Goal: Task Accomplishment & Management: Manage account settings

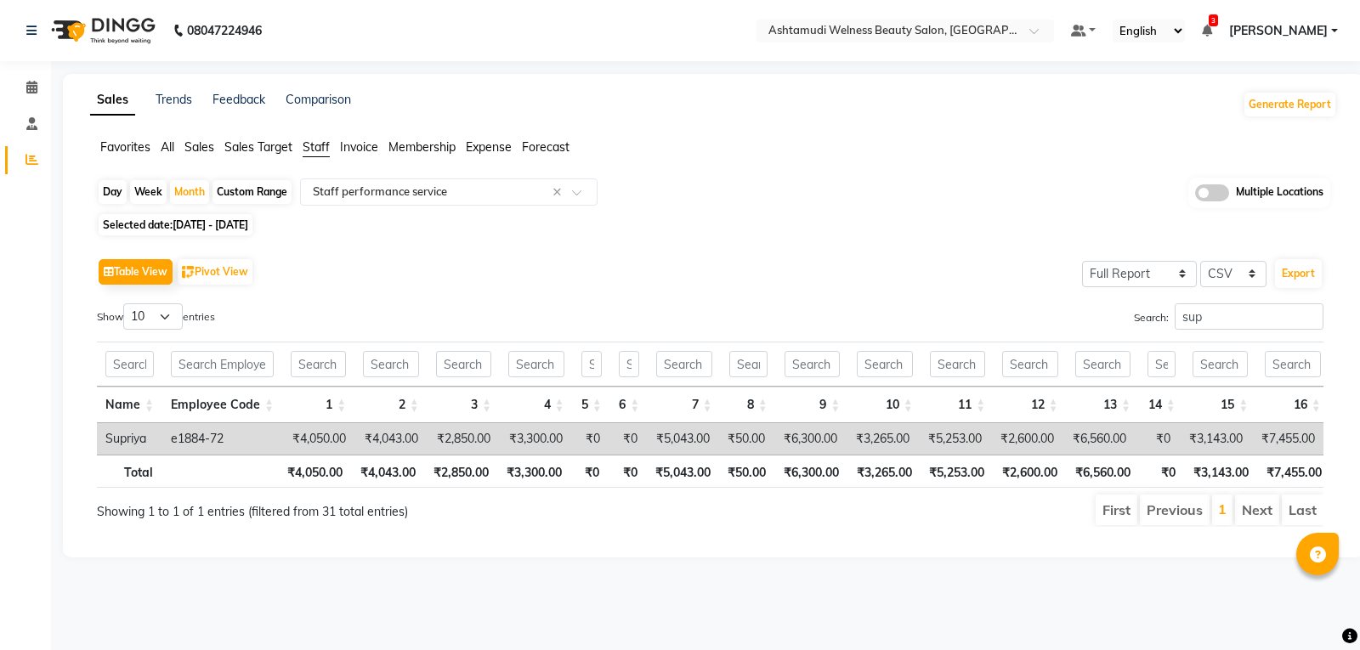
select select "full_report"
select select "csv"
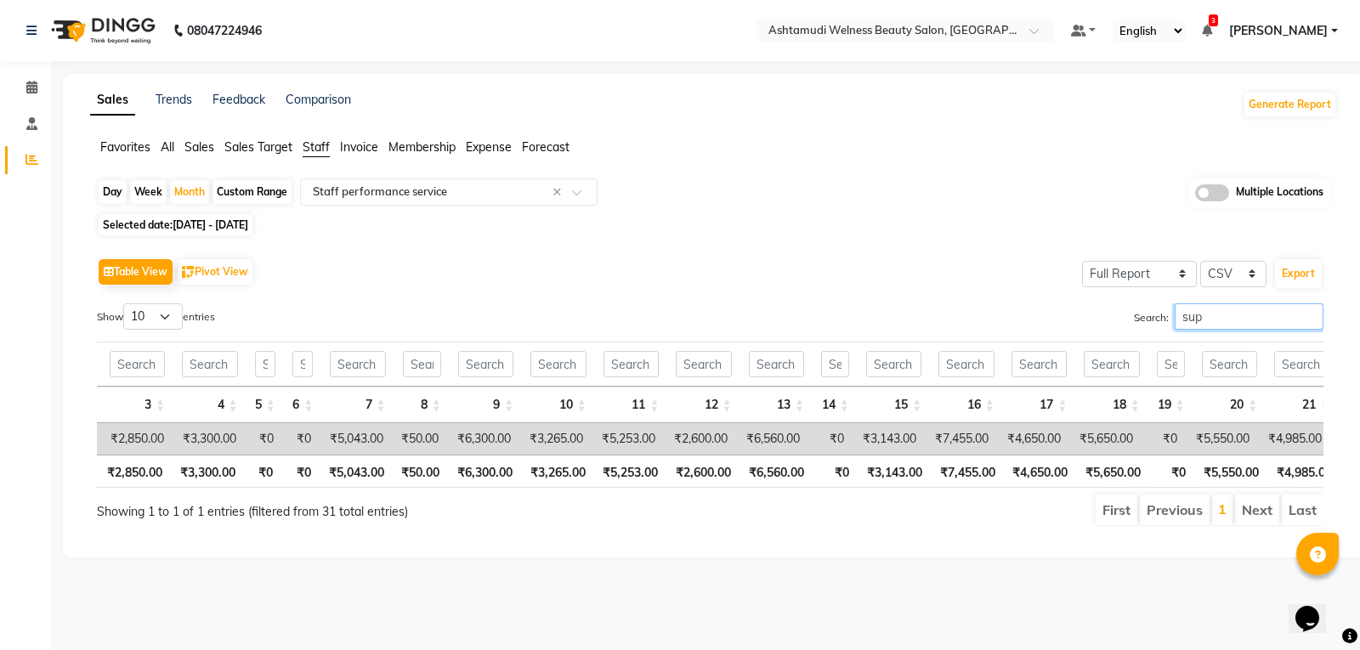
scroll to position [0, 456]
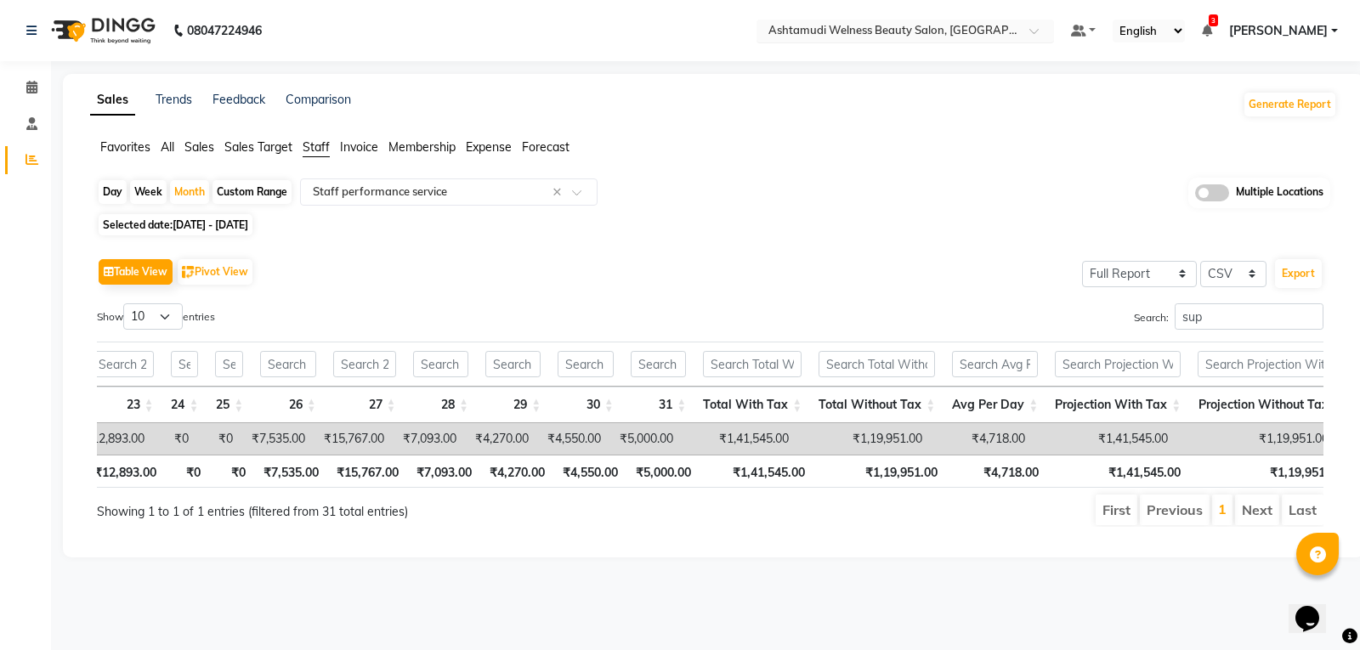
click at [965, 32] on input "text" at bounding box center [888, 32] width 247 height 17
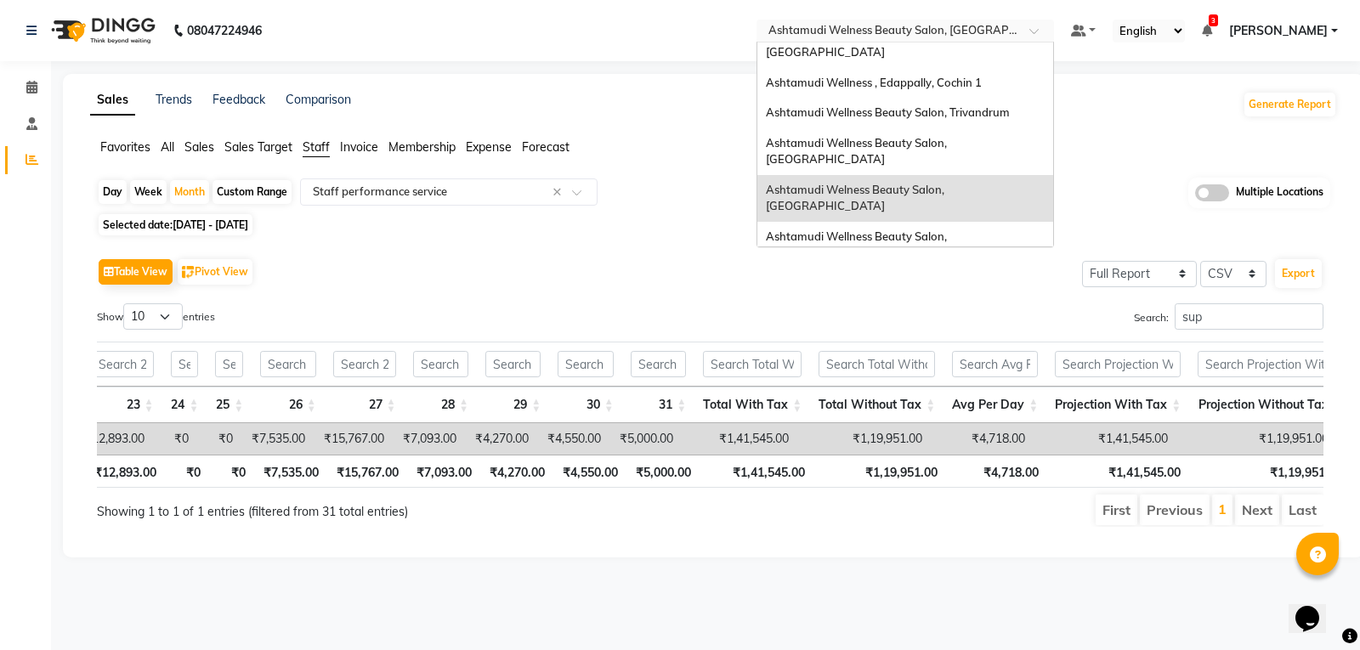
scroll to position [265, 0]
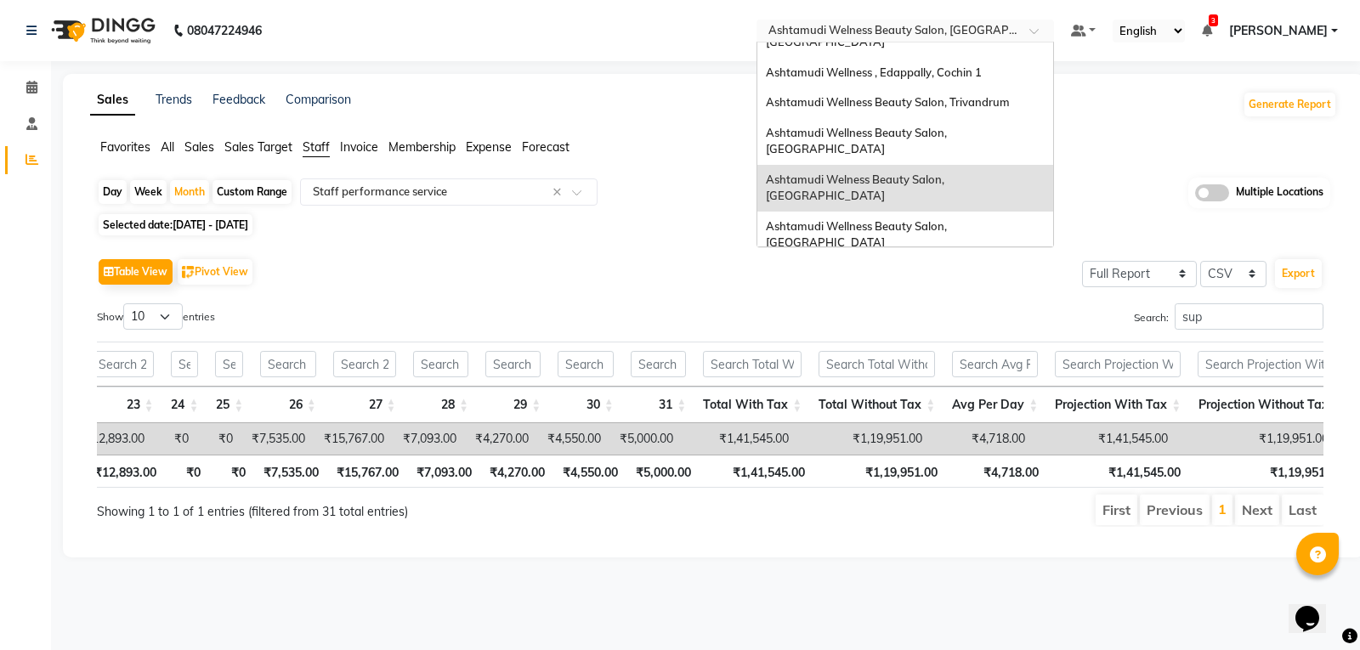
click at [911, 313] on span "Ashtamudi Beauty Lounge, [GEOGRAPHIC_DATA]" at bounding box center [898, 320] width 264 height 14
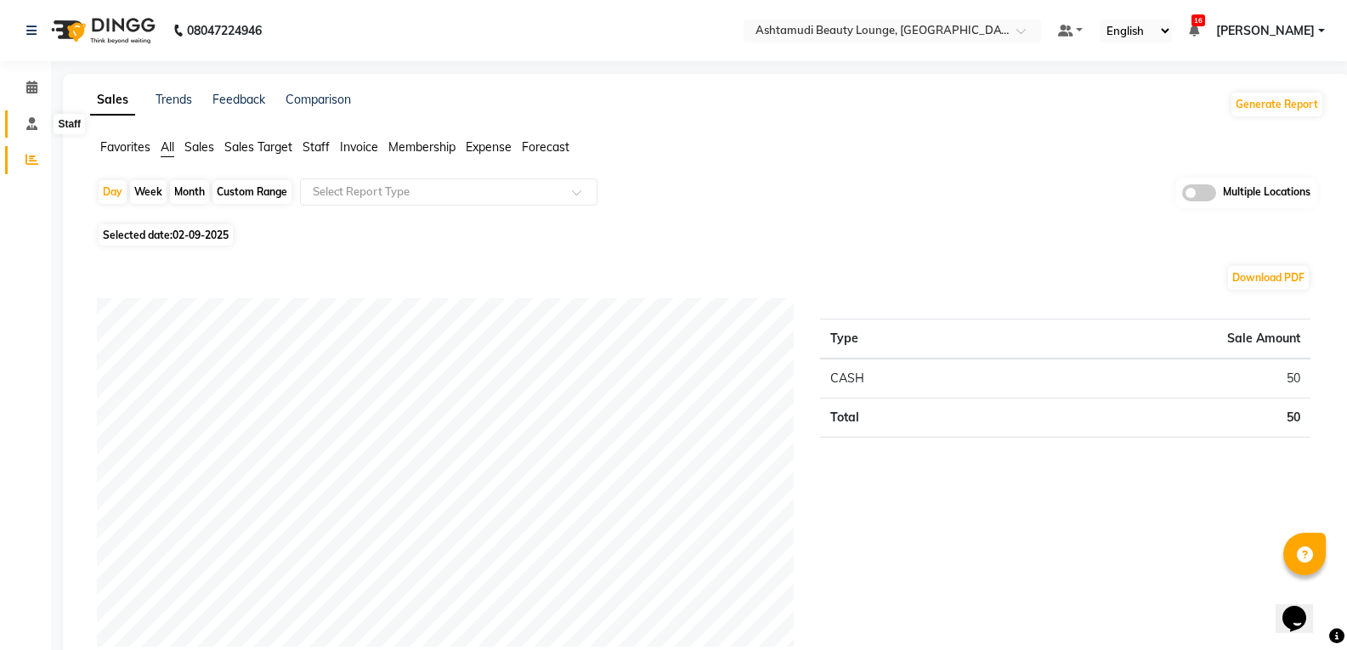
click at [24, 128] on span at bounding box center [32, 125] width 30 height 20
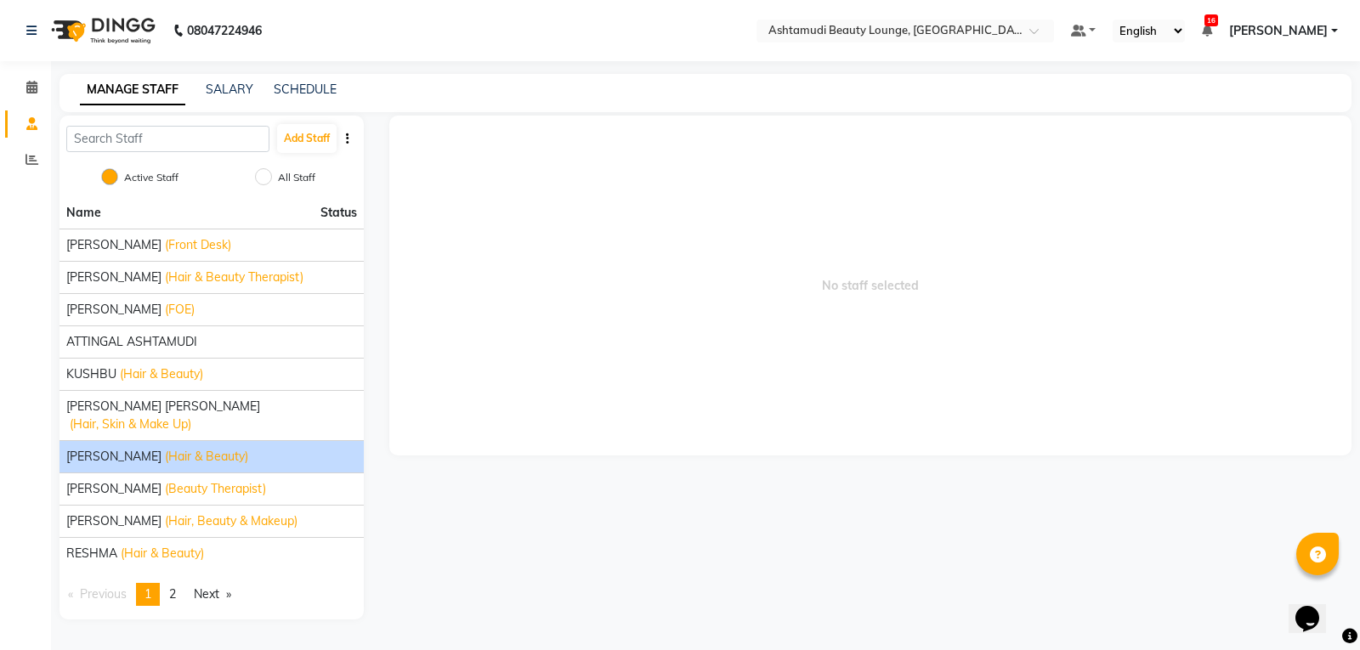
click at [87, 448] on span "Martina Dani" at bounding box center [113, 457] width 95 height 18
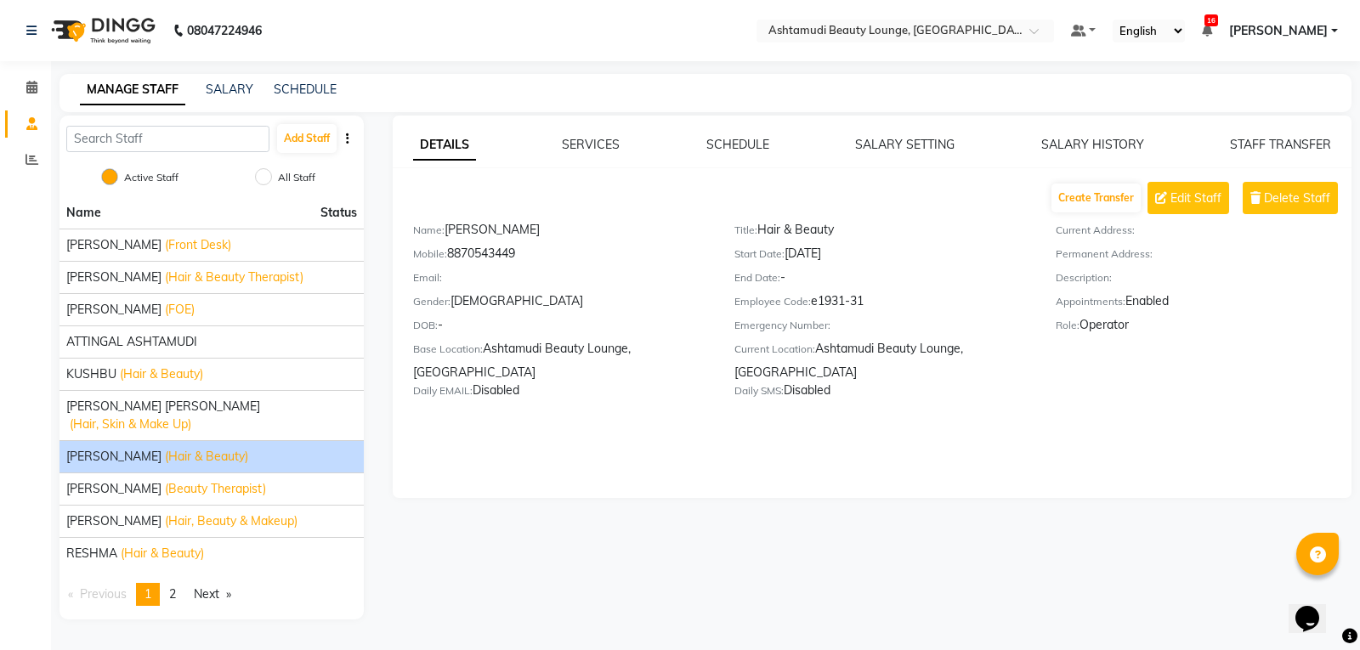
drag, startPoint x: 451, startPoint y: 255, endPoint x: 549, endPoint y: 258, distance: 97.8
click at [547, 258] on div "Mobile: 8870543449" at bounding box center [561, 257] width 296 height 24
copy div "8870543449"
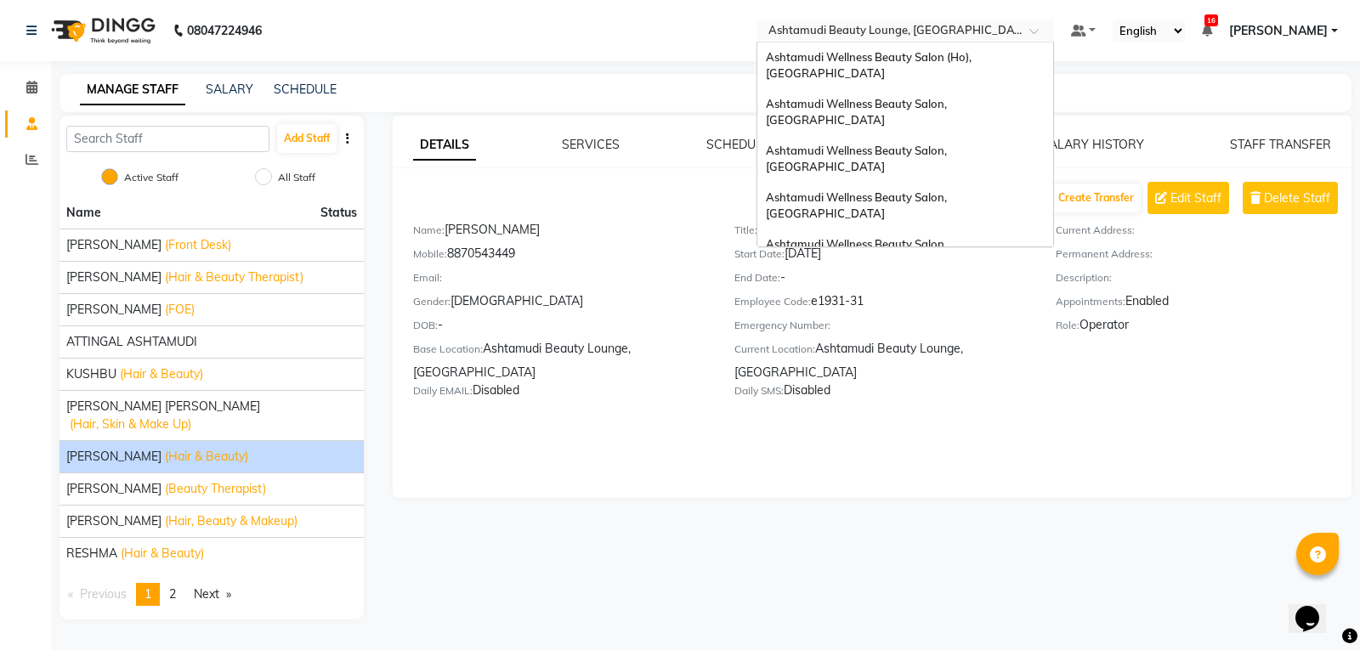
click at [924, 26] on input "text" at bounding box center [888, 32] width 247 height 17
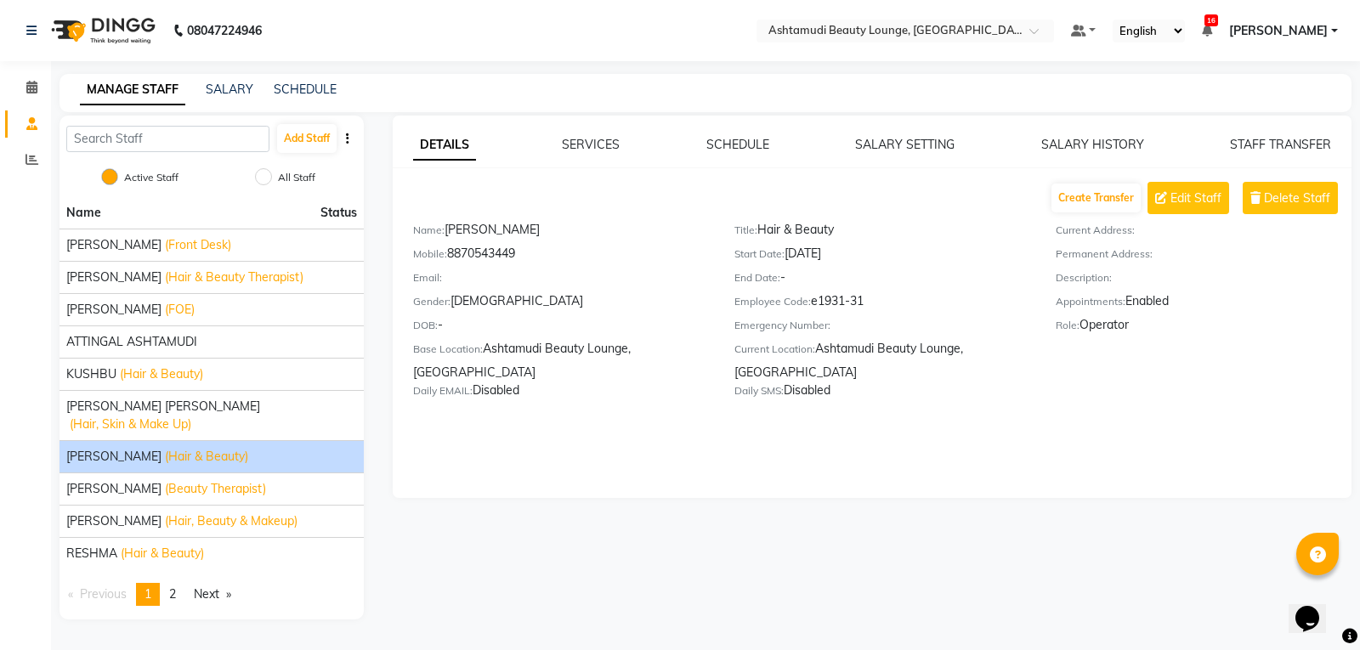
drag, startPoint x: 450, startPoint y: 254, endPoint x: 564, endPoint y: 252, distance: 114.8
click at [563, 252] on div "Mobile: 8870543449" at bounding box center [561, 257] width 296 height 24
copy div "8870543449"
click at [898, 20] on div "Select Location × Ashtamudi Beauty Lounge, Attingal" at bounding box center [906, 31] width 298 height 23
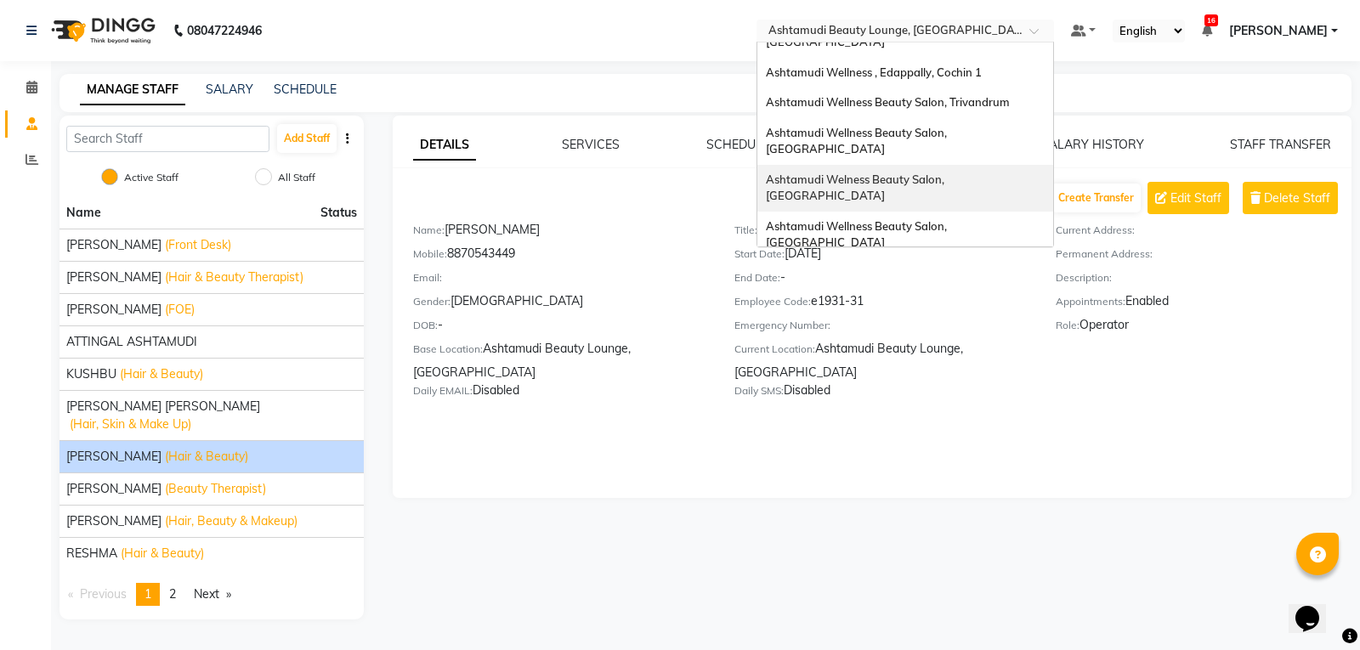
click at [941, 173] on span "Ashtamudi Welness Beauty Salon, [GEOGRAPHIC_DATA]" at bounding box center [856, 188] width 181 height 31
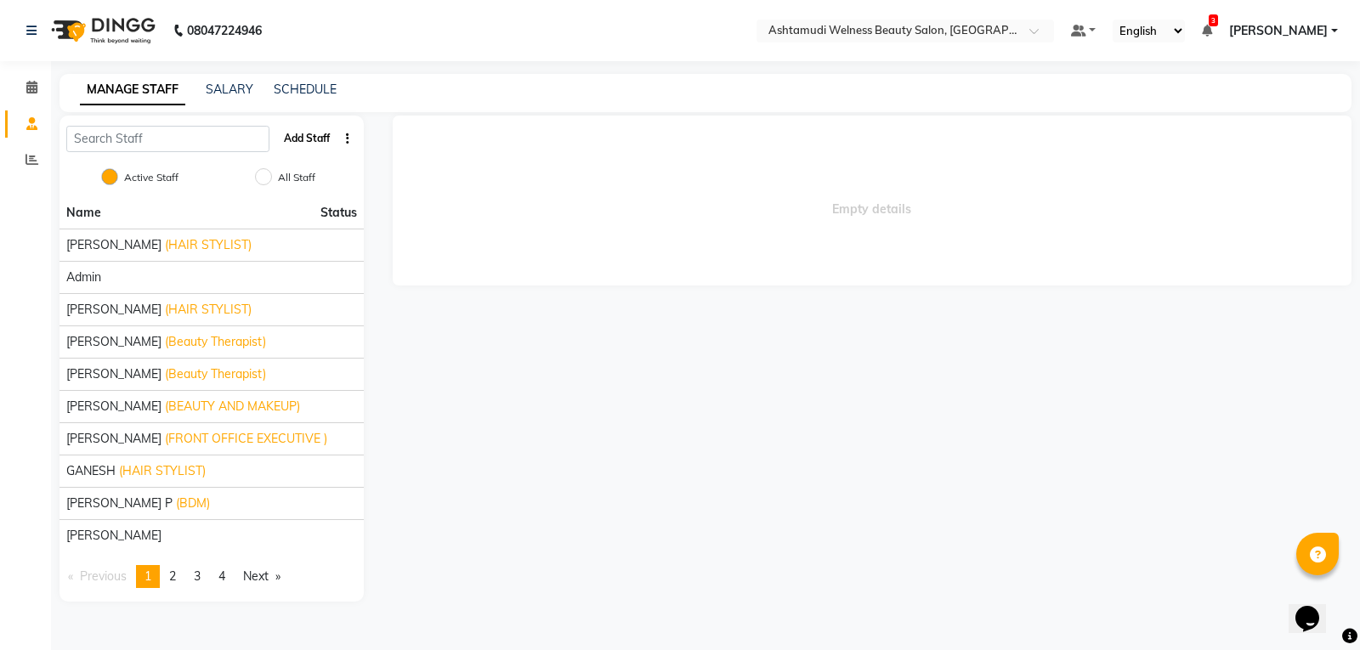
click at [309, 134] on button "Add Staff" at bounding box center [307, 138] width 60 height 29
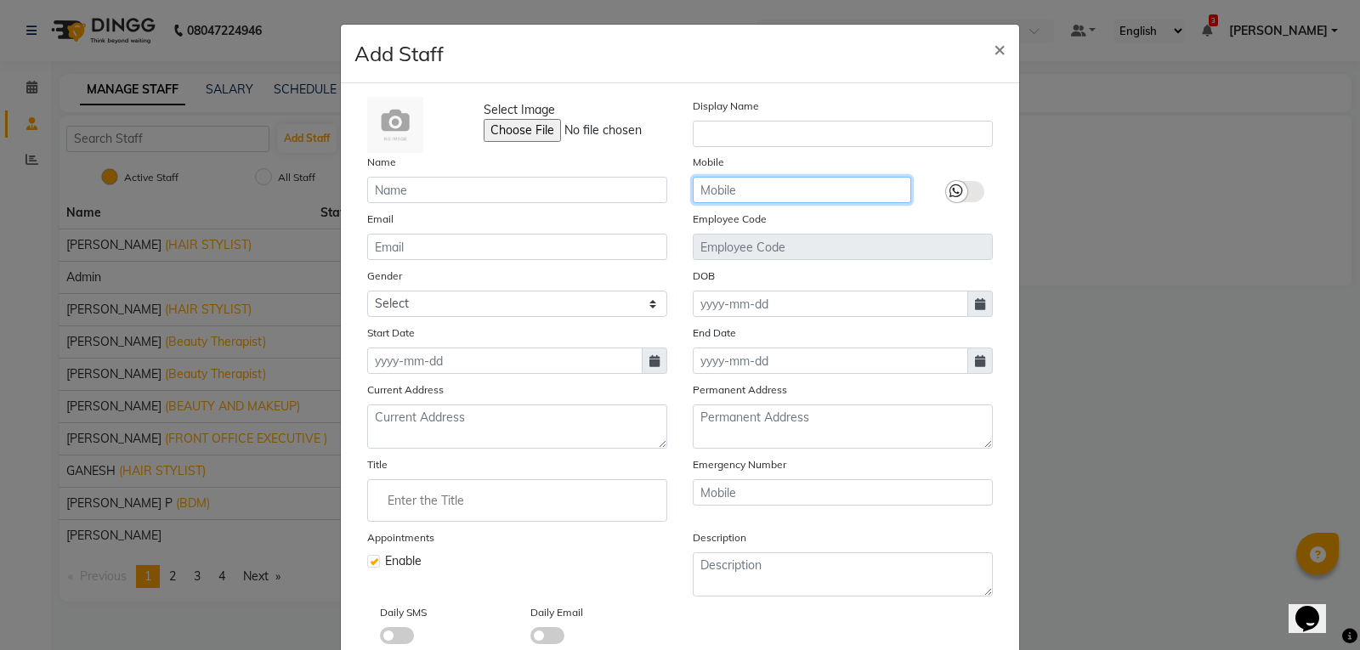
click at [764, 184] on input "text" at bounding box center [802, 190] width 218 height 26
paste input "8870543449"
type input "8870543449"
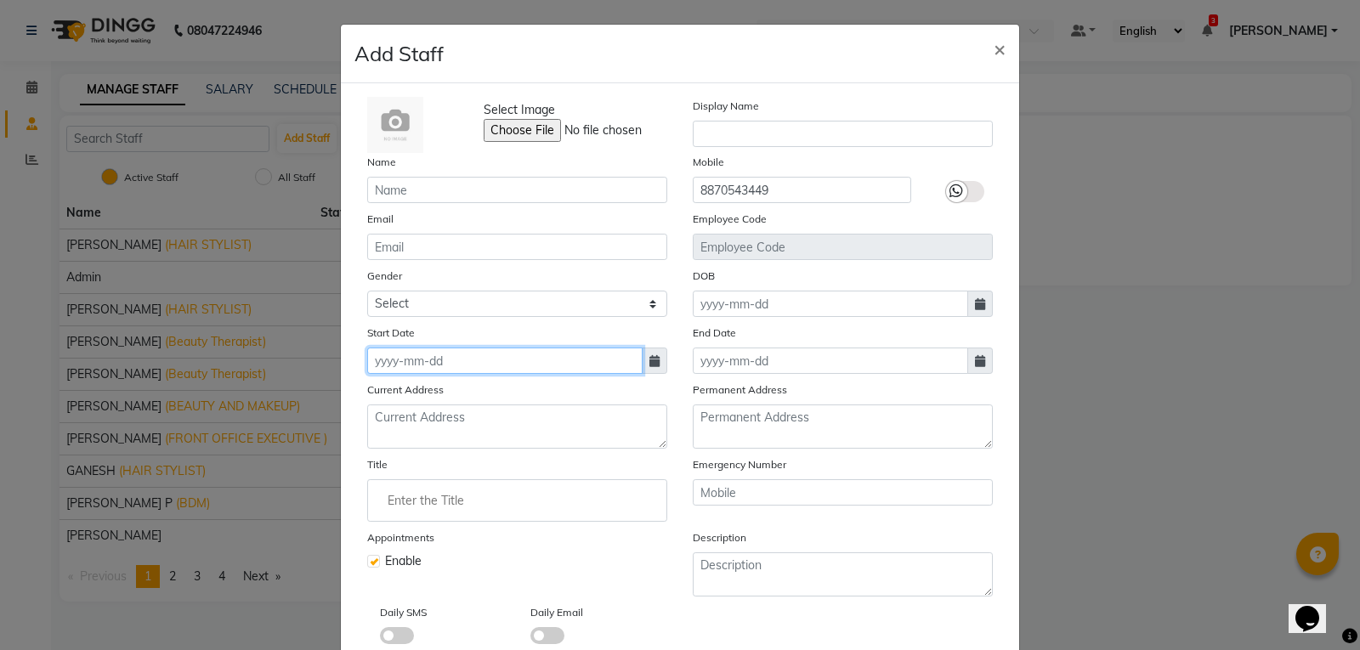
click at [504, 365] on input at bounding box center [504, 361] width 275 height 26
select select "9"
select select "2025"
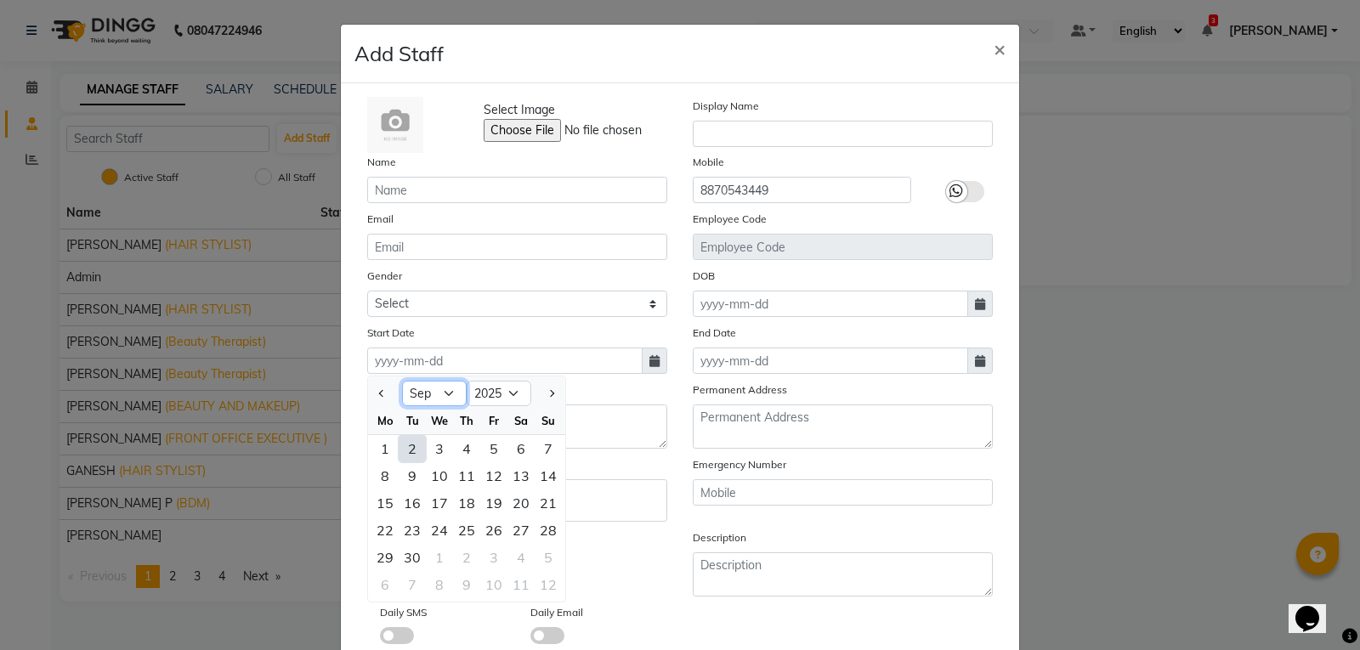
click at [438, 405] on select "Jan Feb Mar Apr May Jun Jul Aug Sep Oct Nov Dec" at bounding box center [434, 394] width 65 height 26
select select "7"
click at [402, 381] on select "Jan Feb Mar Apr May Jun Jul Aug Sep Oct Nov Dec" at bounding box center [434, 394] width 65 height 26
click at [426, 454] on div "2" at bounding box center [439, 448] width 27 height 27
type input "02-07-2025"
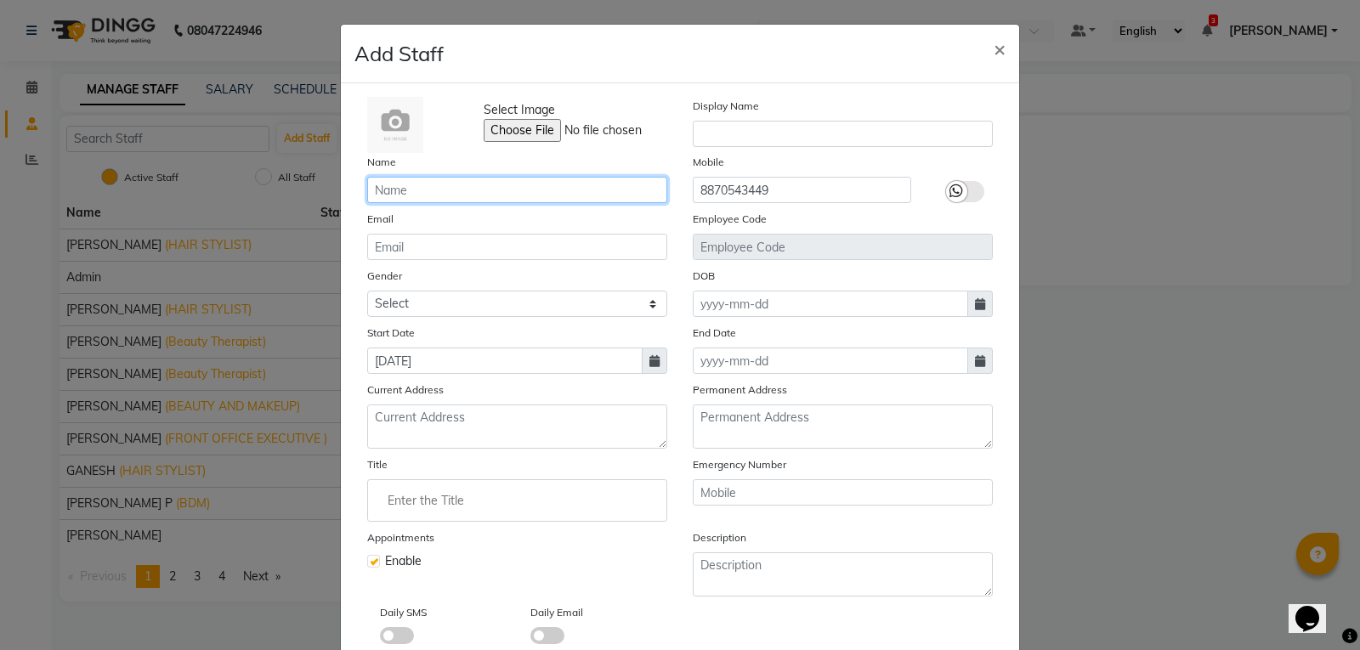
click at [407, 188] on input "text" at bounding box center [517, 190] width 300 height 26
type input "a"
type input "A"
type input "Martina Dani"
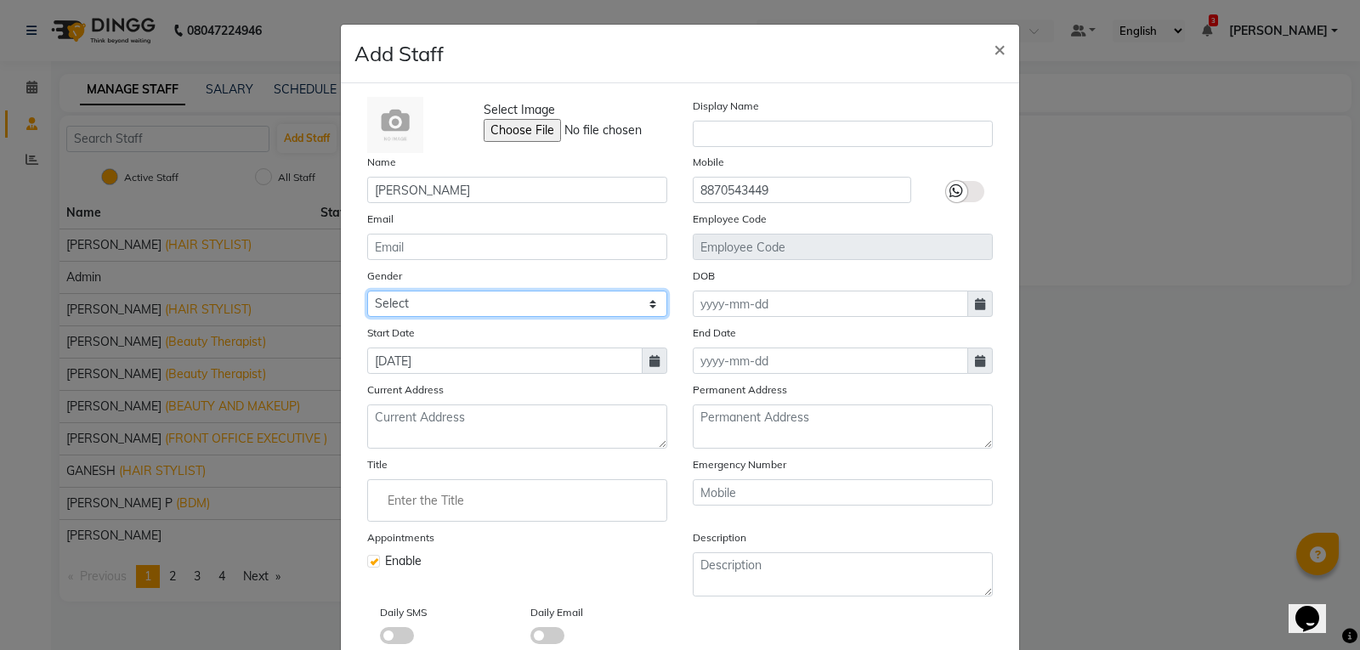
click at [542, 308] on select "Select Male Female Other Prefer Not To Say" at bounding box center [517, 304] width 300 height 26
click at [367, 291] on select "Select Male Female Other Prefer Not To Say" at bounding box center [517, 304] width 300 height 26
click at [603, 307] on select "Select Male Female Other Prefer Not To Say" at bounding box center [517, 304] width 300 height 26
select select "female"
click at [367, 291] on select "Select Male Female Other Prefer Not To Say" at bounding box center [517, 304] width 300 height 26
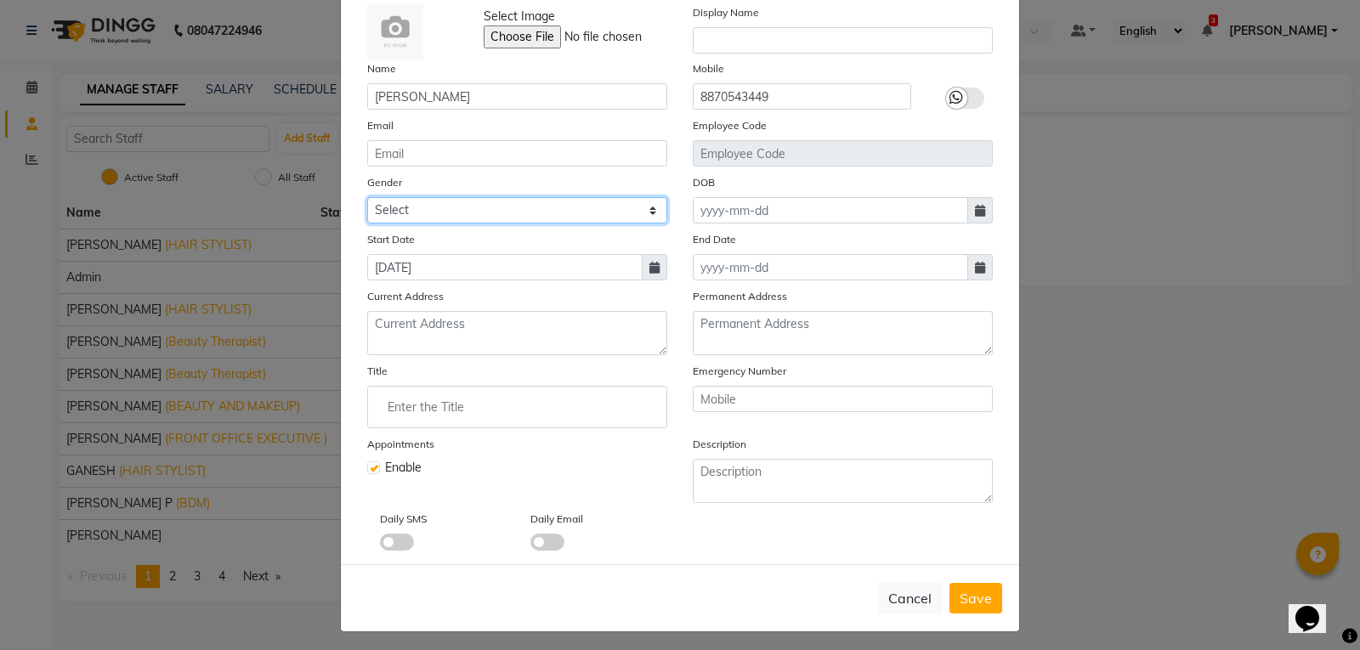
scroll to position [99, 0]
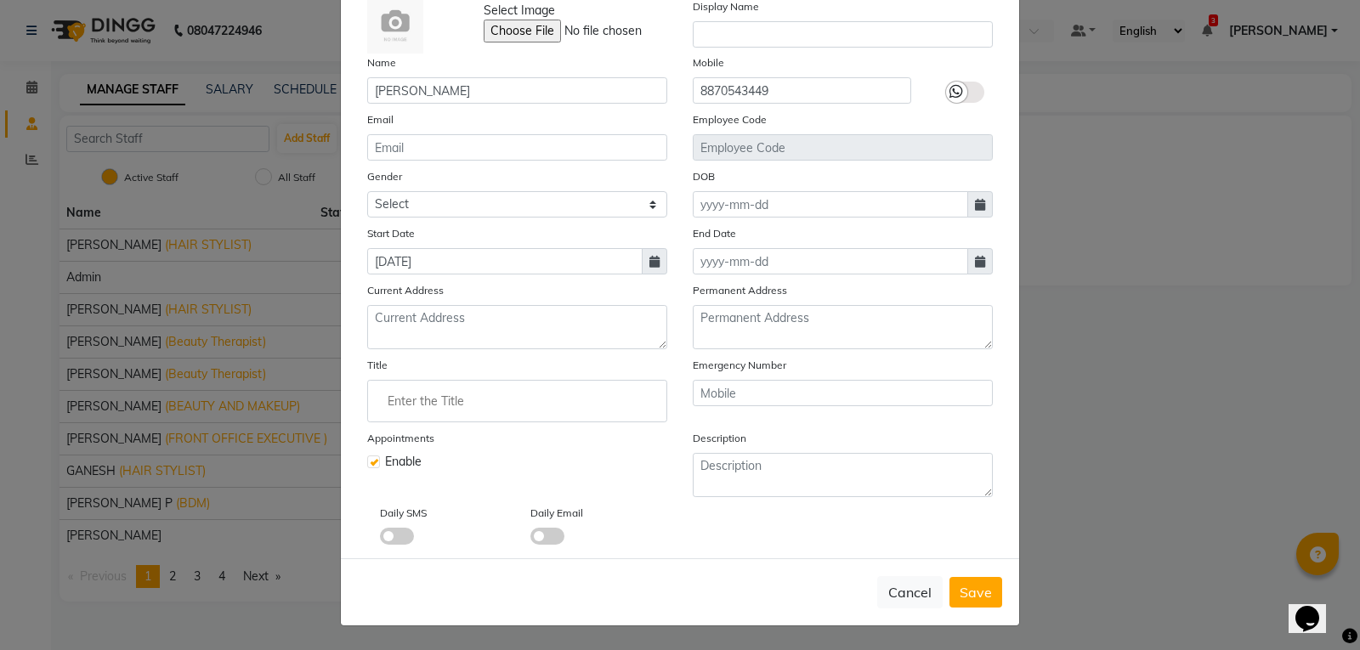
click at [960, 590] on span "Save" at bounding box center [976, 592] width 32 height 17
select select
checkbox input "false"
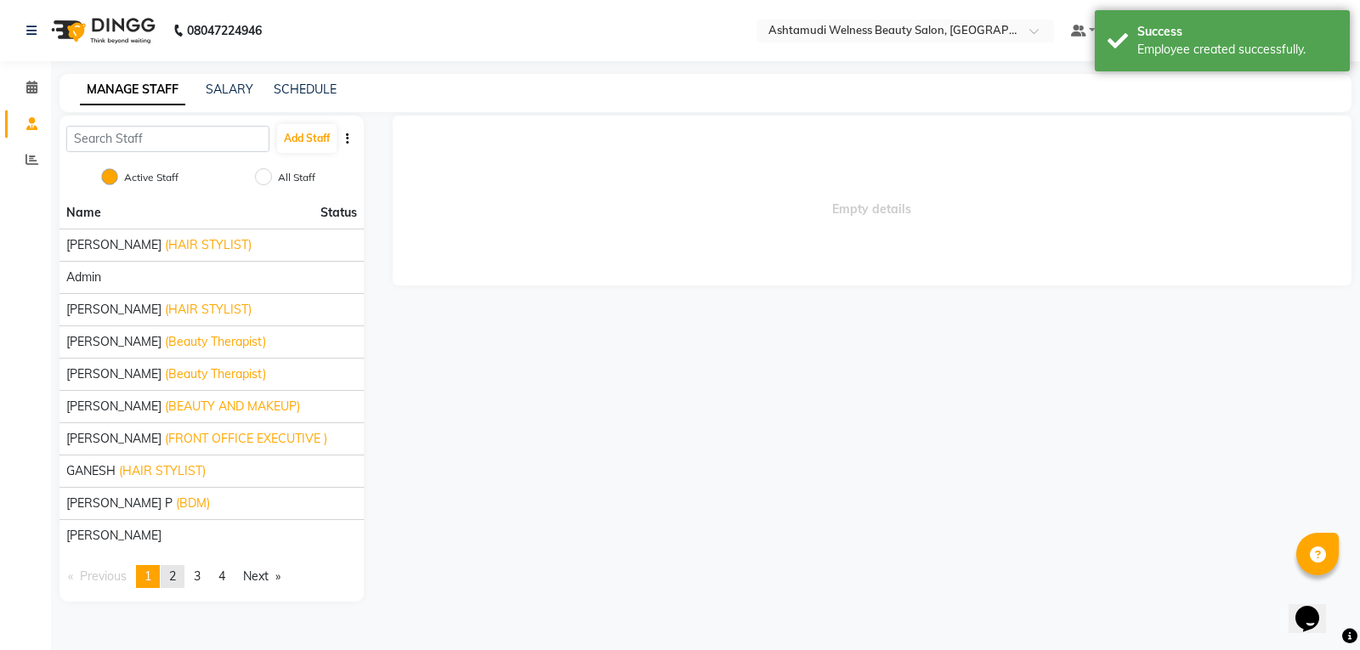
click at [173, 572] on span "2" at bounding box center [172, 576] width 7 height 15
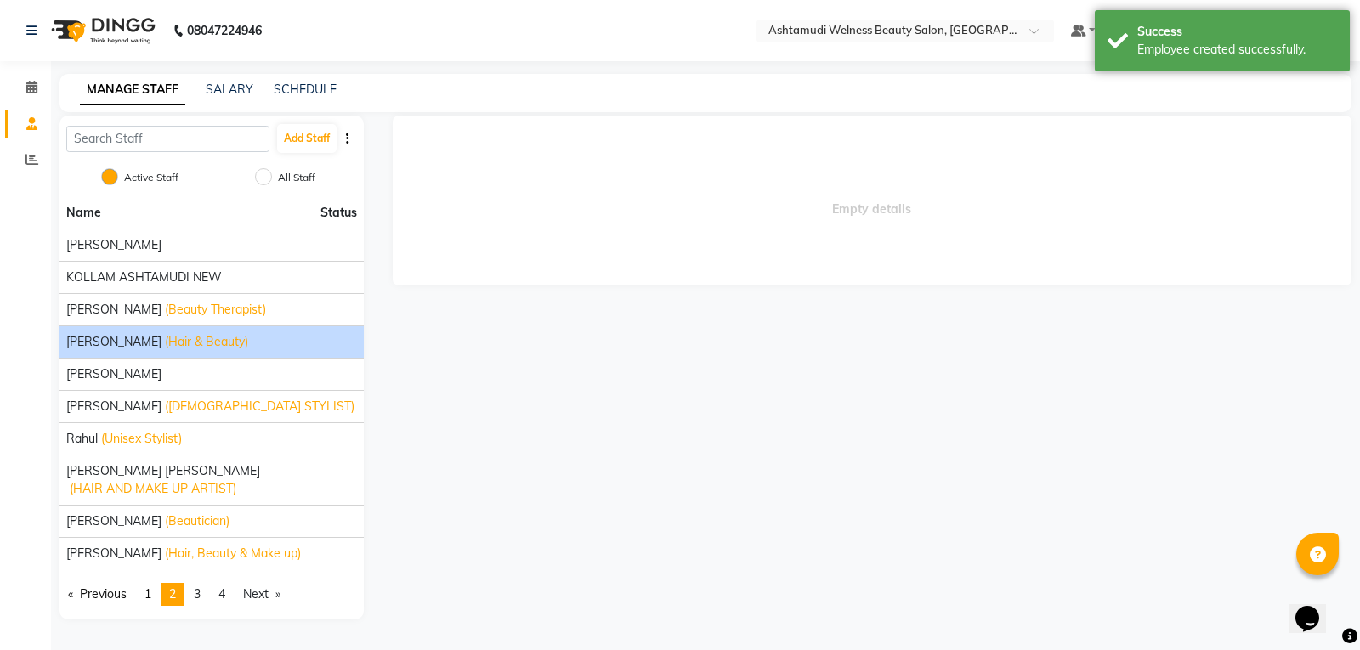
click at [87, 347] on span "Martina" at bounding box center [113, 342] width 95 height 18
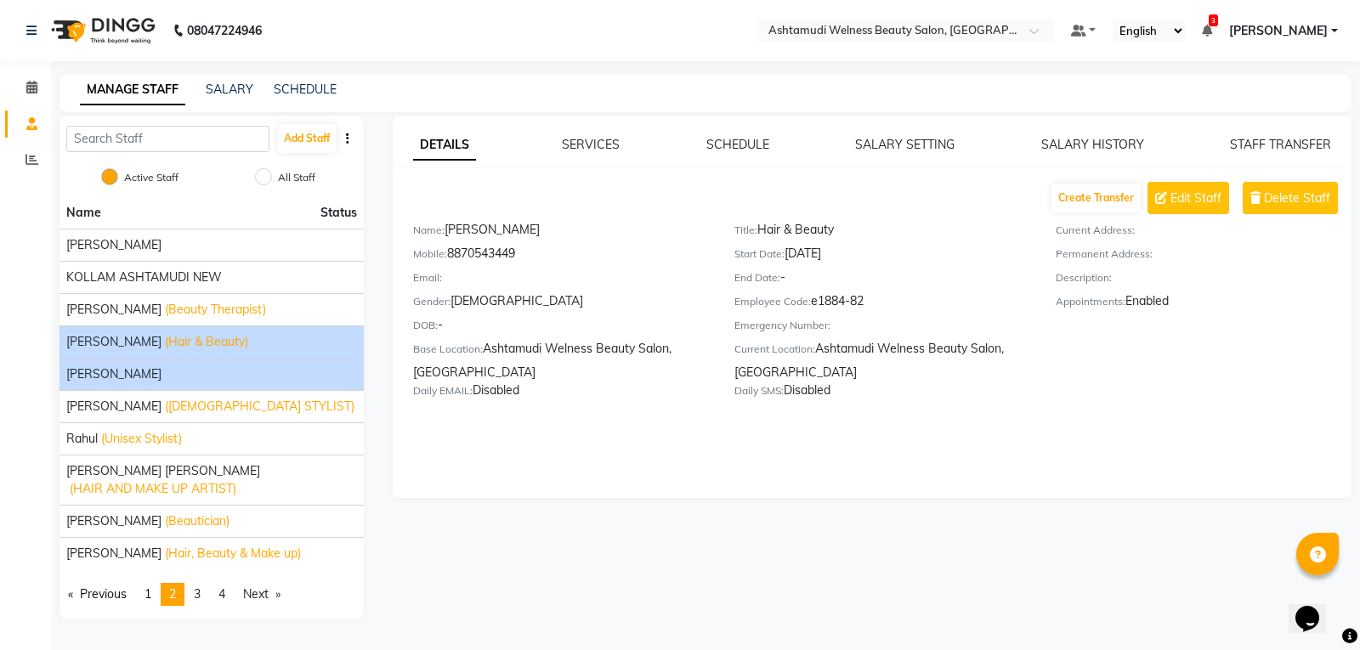
click at [190, 375] on div "Martina Dani" at bounding box center [211, 375] width 291 height 18
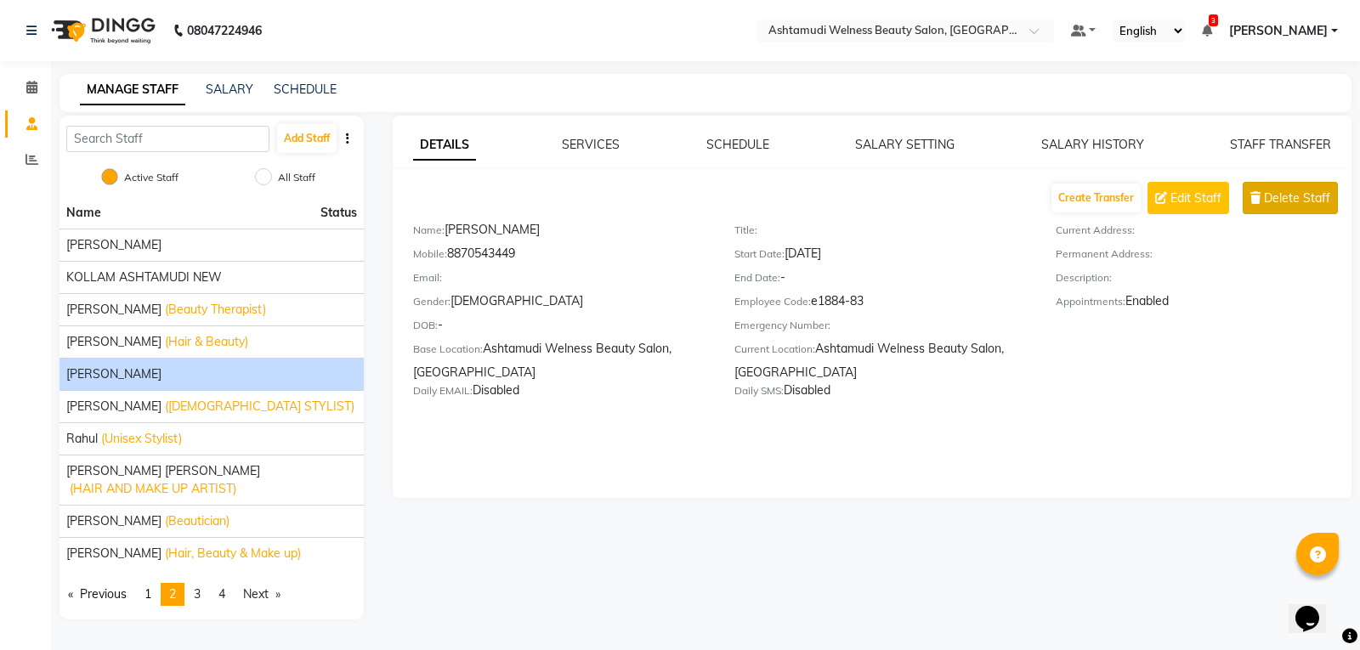
click at [1284, 210] on button "Delete Staff" at bounding box center [1290, 198] width 95 height 32
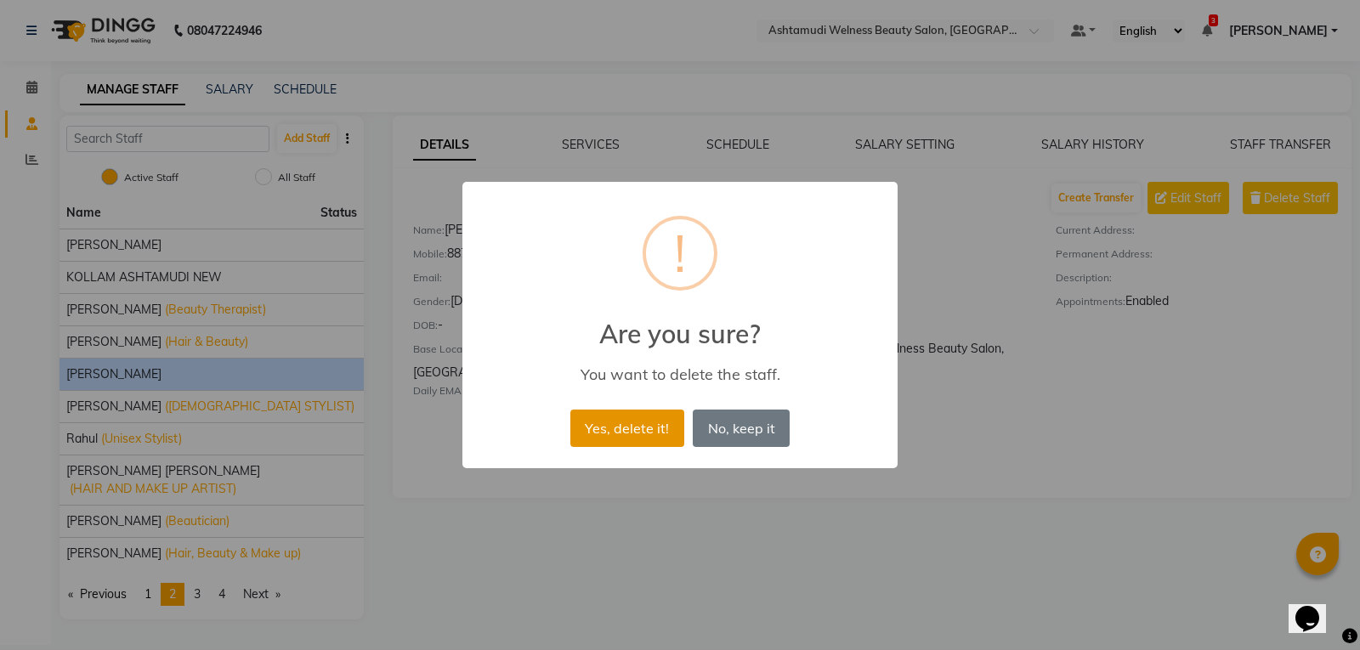
click at [626, 436] on button "Yes, delete it!" at bounding box center [627, 428] width 114 height 37
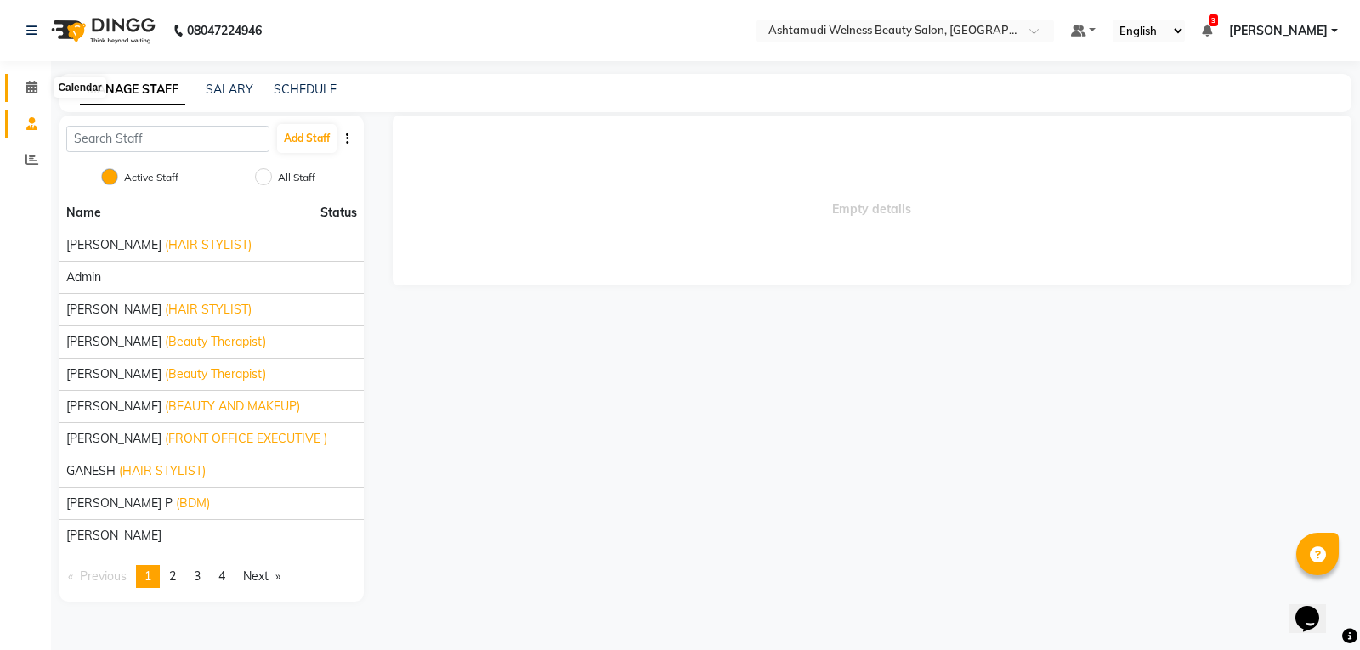
click at [31, 90] on icon at bounding box center [31, 87] width 11 height 13
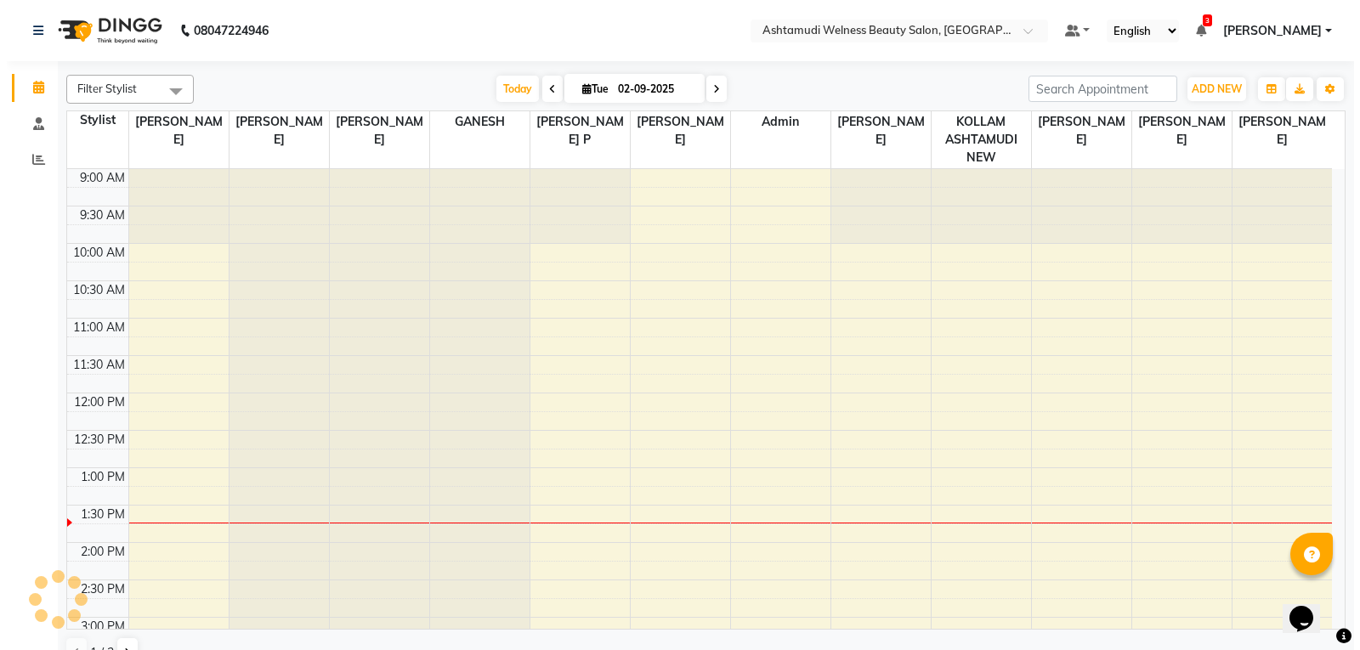
scroll to position [300, 0]
